Goal: Transaction & Acquisition: Purchase product/service

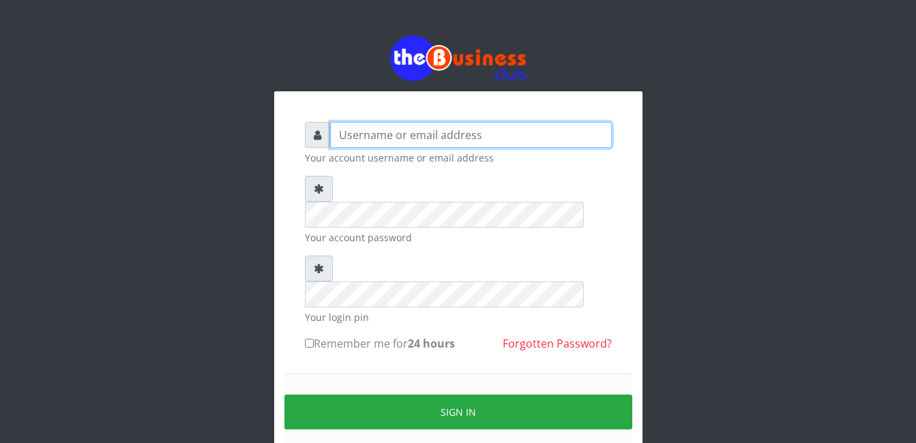
click at [356, 130] on input "text" at bounding box center [471, 135] width 282 height 26
type input "adejimifunmilola829@gamil.com"
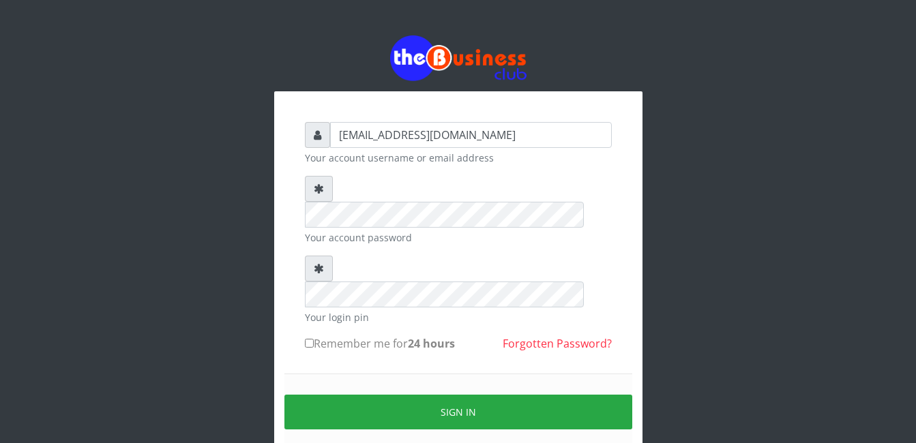
click at [307, 339] on input "Remember me for 24 hours" at bounding box center [309, 343] width 9 height 9
checkbox input "true"
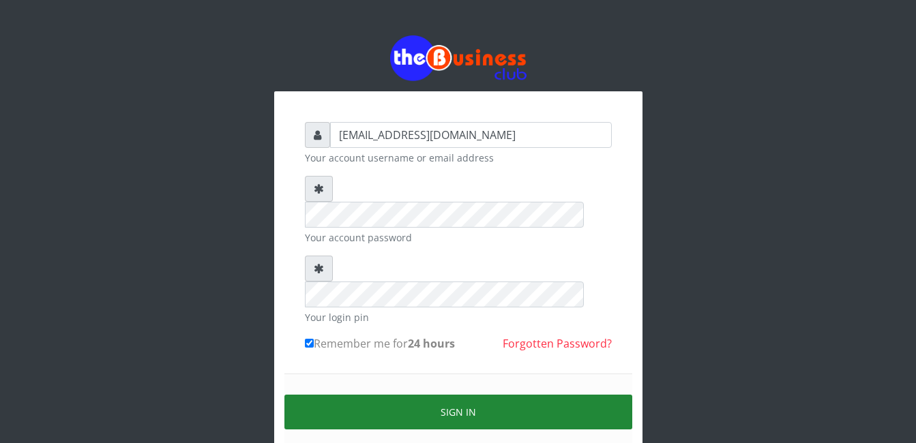
click at [462, 395] on button "Sign in" at bounding box center [458, 412] width 348 height 35
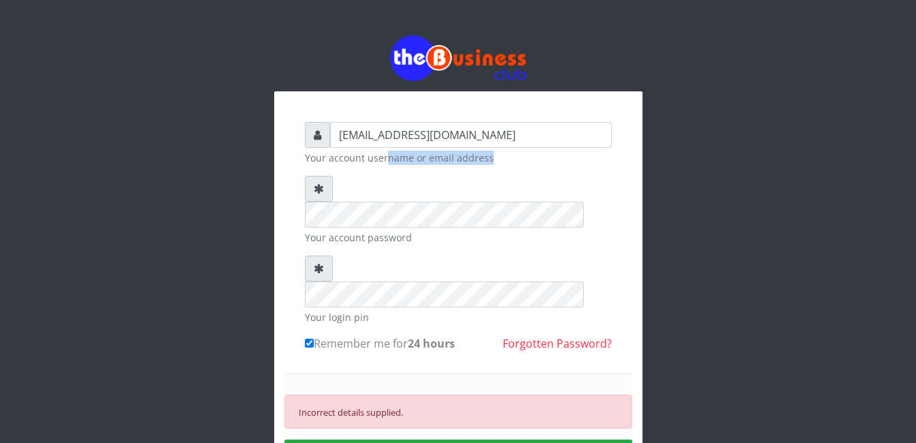
click at [393, 185] on form "adejimifunmilola829@gamil.com Your account username or email address Your accou…" at bounding box center [458, 325] width 307 height 406
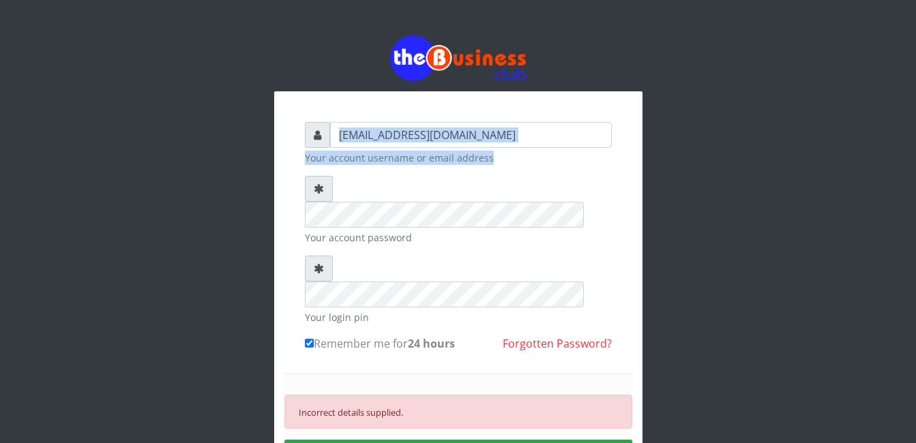
drag, startPoint x: 645, startPoint y: 170, endPoint x: 627, endPoint y: 145, distance: 30.8
click at [627, 145] on div "adejimifunmilola829@gamil.com Your account username or email address Your accou…" at bounding box center [458, 294] width 777 height 588
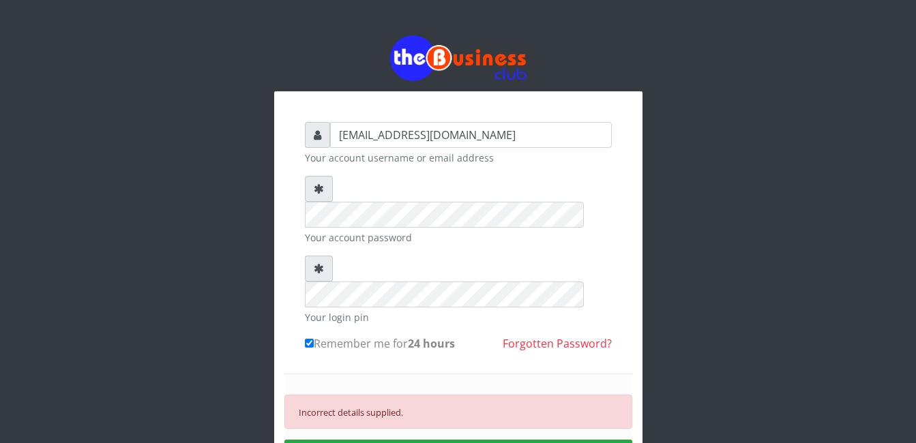
click at [627, 145] on div "adejimifunmilola829@gamil.com Your account username or email address Your accou…" at bounding box center [458, 321] width 368 height 461
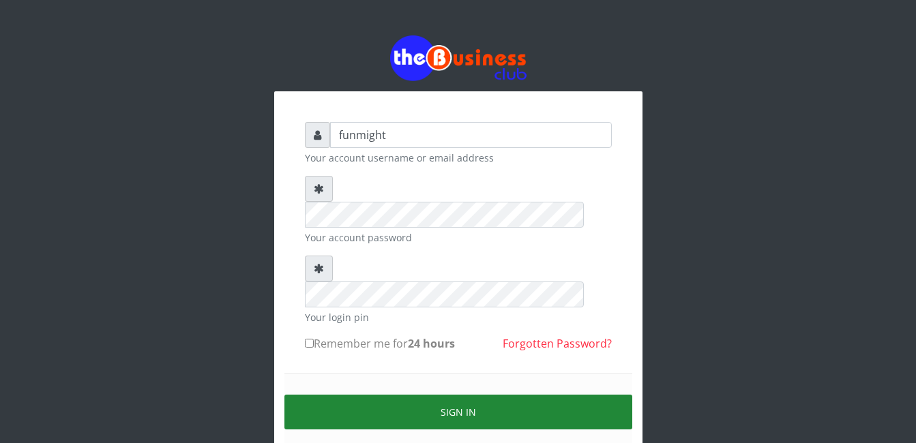
click at [443, 395] on button "Sign in" at bounding box center [458, 412] width 348 height 35
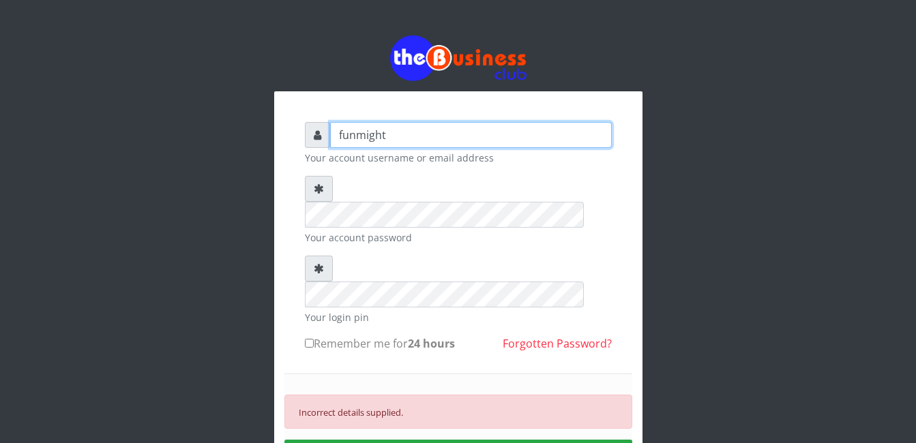
drag, startPoint x: 396, startPoint y: 131, endPoint x: 389, endPoint y: 135, distance: 8.5
click at [389, 135] on input "funmight" at bounding box center [471, 135] width 282 height 26
type input "f"
type input "[EMAIL_ADDRESS][DOMAIN_NAME]"
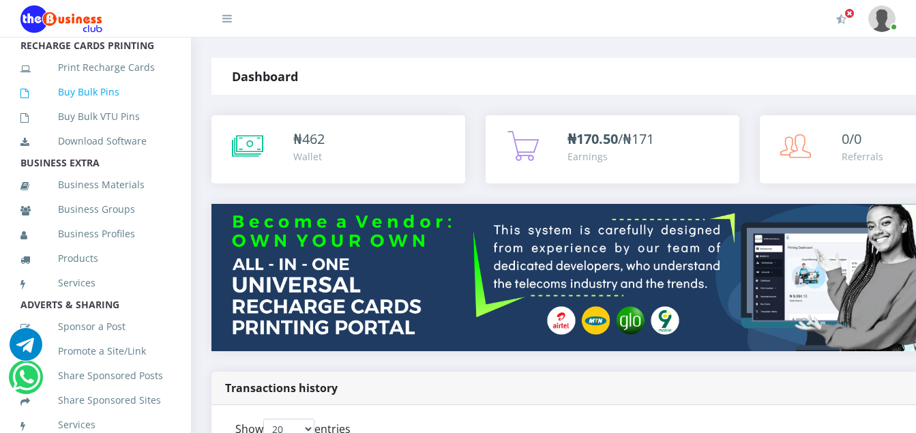
click at [110, 108] on link "Buy Bulk Pins" at bounding box center [95, 91] width 150 height 31
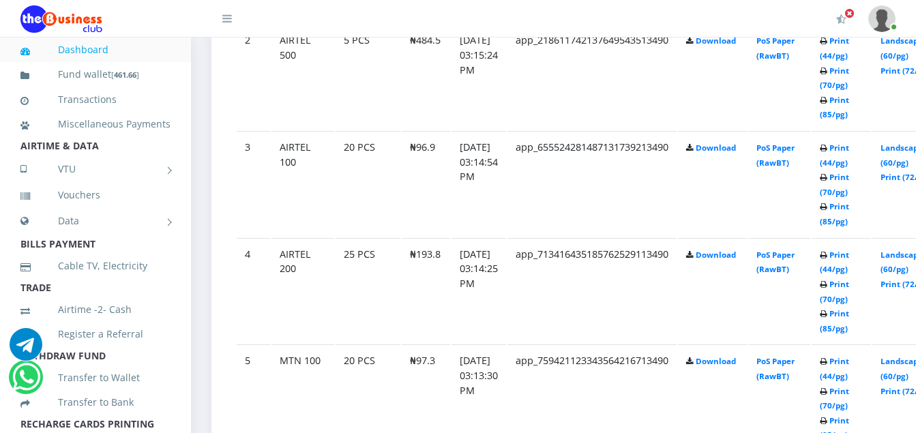
scroll to position [955, 0]
